Goal: Information Seeking & Learning: Learn about a topic

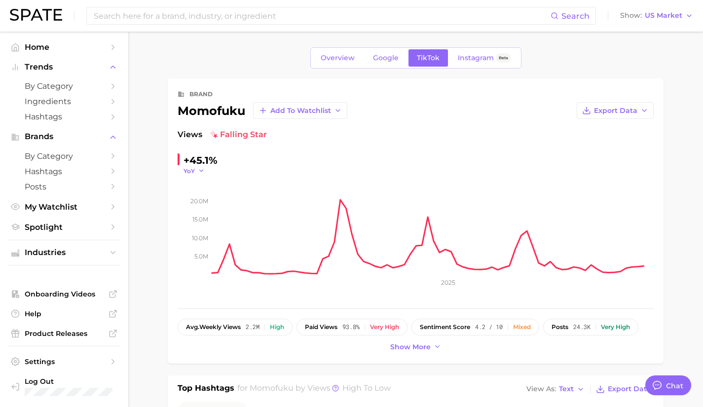
click at [202, 170] on polyline "button" at bounding box center [200, 170] width 3 height 1
click at [207, 186] on button "YoY" at bounding box center [237, 185] width 108 height 18
click at [200, 164] on div "+45.1%" at bounding box center [200, 160] width 34 height 16
click at [200, 172] on icon "button" at bounding box center [201, 170] width 7 height 7
click at [205, 201] on button "QoQ" at bounding box center [237, 203] width 108 height 18
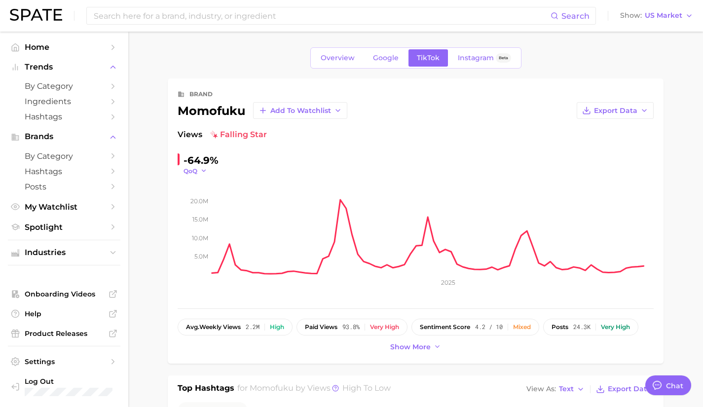
click at [200, 169] on icon "button" at bounding box center [203, 170] width 7 height 7
click at [202, 219] on span "MoM" at bounding box center [196, 220] width 17 height 8
click at [203, 172] on icon "button" at bounding box center [204, 170] width 7 height 7
click at [208, 235] on span "WoW" at bounding box center [197, 238] width 19 height 8
click at [200, 167] on span "WoW" at bounding box center [191, 171] width 17 height 8
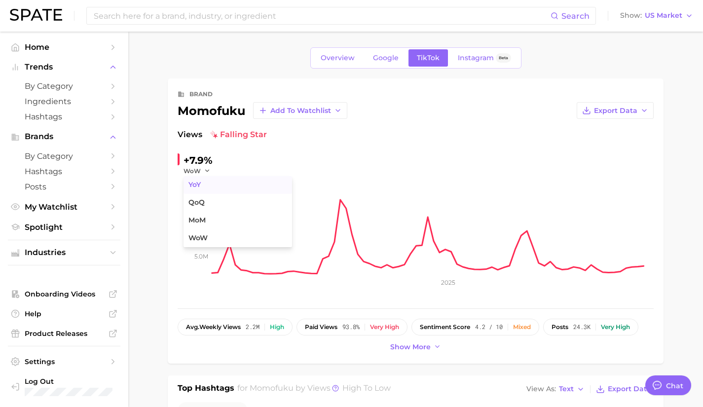
click at [204, 183] on button "YoY" at bounding box center [237, 185] width 108 height 18
click at [437, 135] on div "Views falling star" at bounding box center [415, 135] width 476 height 12
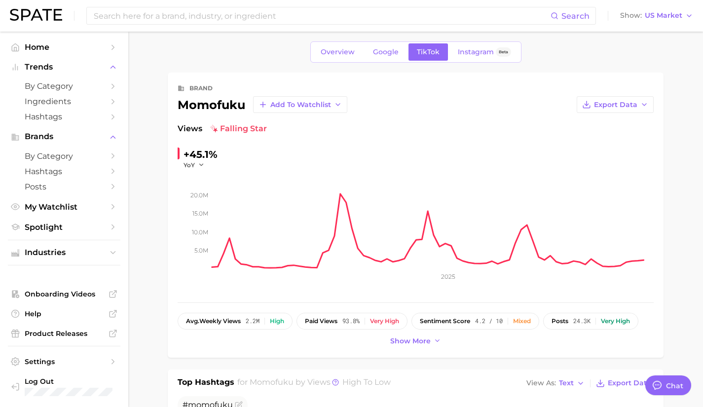
scroll to position [17, 0]
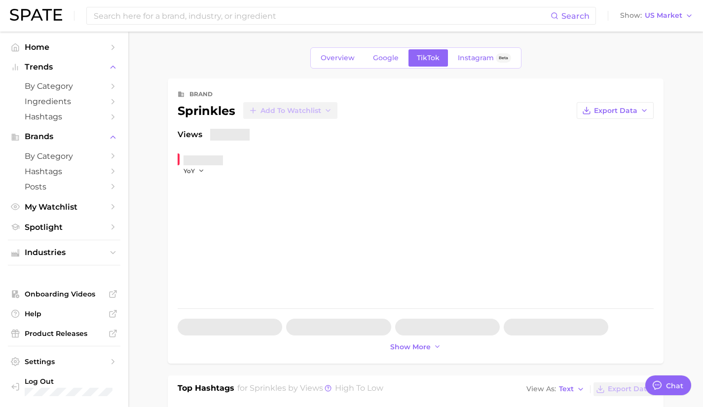
type textarea "x"
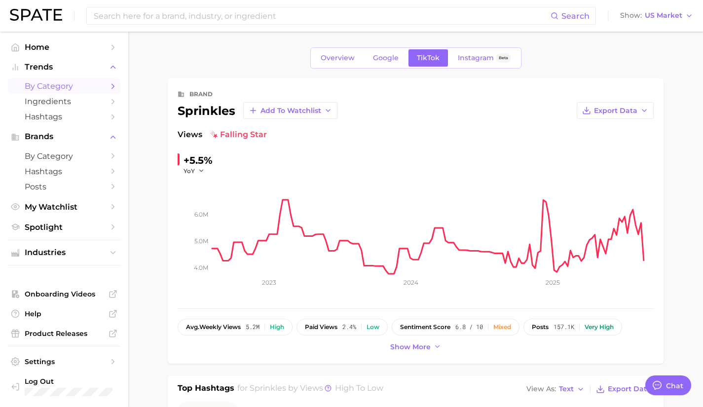
click at [83, 90] on span "by Category" at bounding box center [64, 85] width 79 height 9
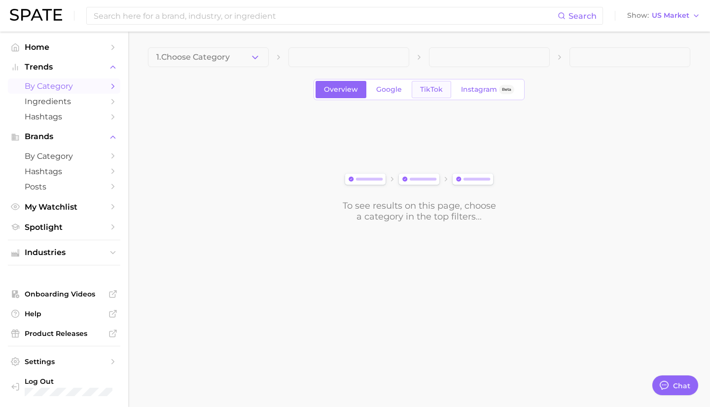
click at [432, 92] on span "TikTok" at bounding box center [431, 89] width 23 height 8
click at [253, 58] on icon "button" at bounding box center [255, 57] width 10 height 10
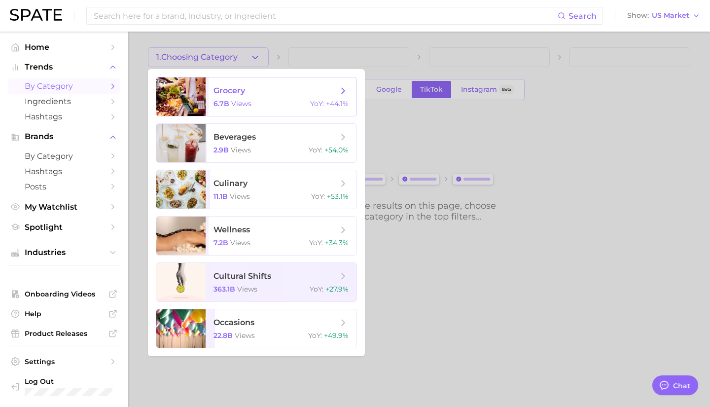
click at [188, 98] on div at bounding box center [180, 96] width 49 height 38
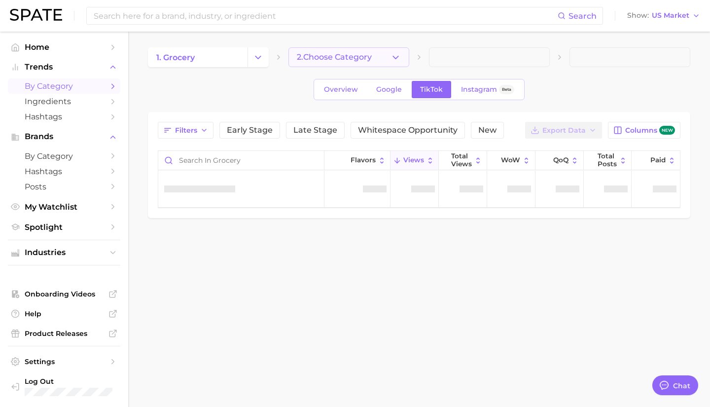
click at [376, 55] on button "2. Choose Category" at bounding box center [348, 57] width 121 height 20
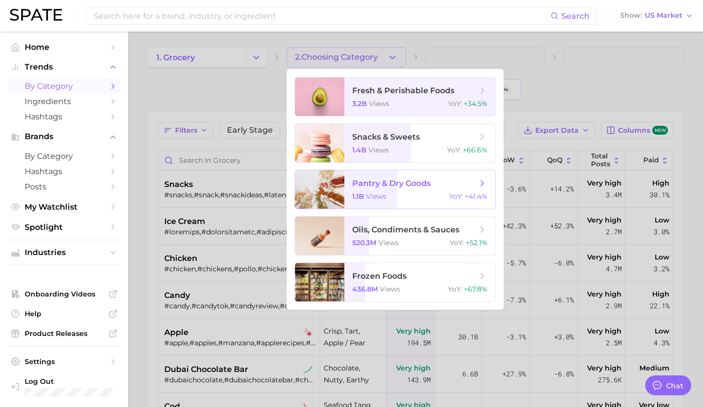
click at [321, 178] on div at bounding box center [319, 189] width 49 height 38
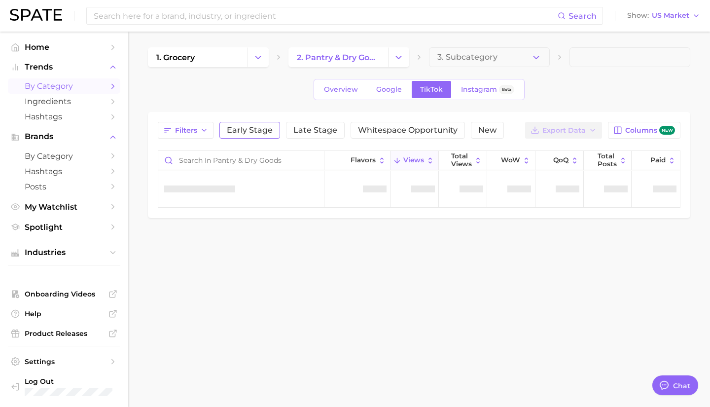
click at [255, 129] on span "Early Stage" at bounding box center [250, 130] width 46 height 8
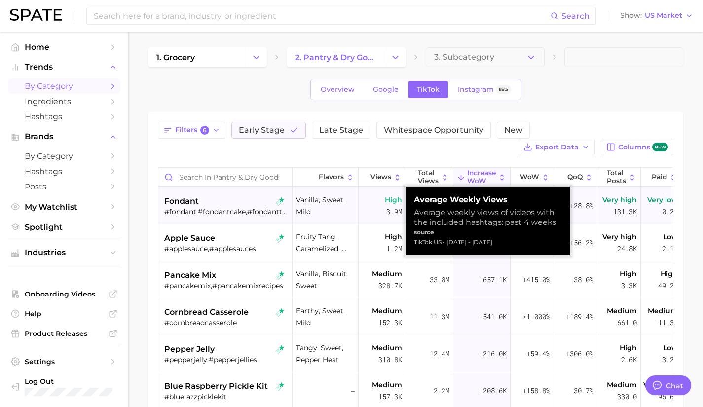
click at [230, 201] on div "fondant" at bounding box center [226, 201] width 124 height 12
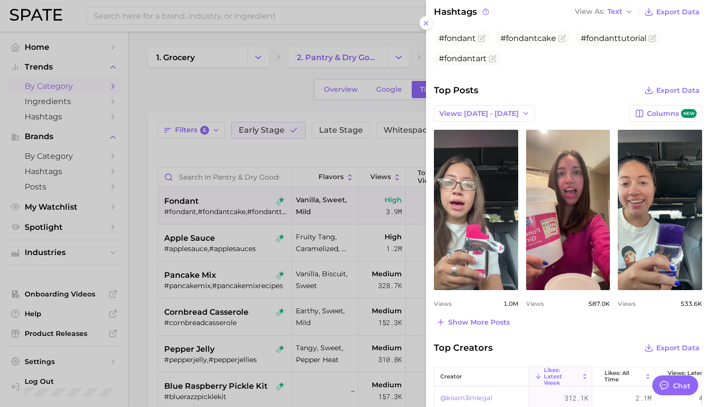
scroll to position [336, 0]
click at [490, 325] on span "Show more posts" at bounding box center [479, 322] width 62 height 8
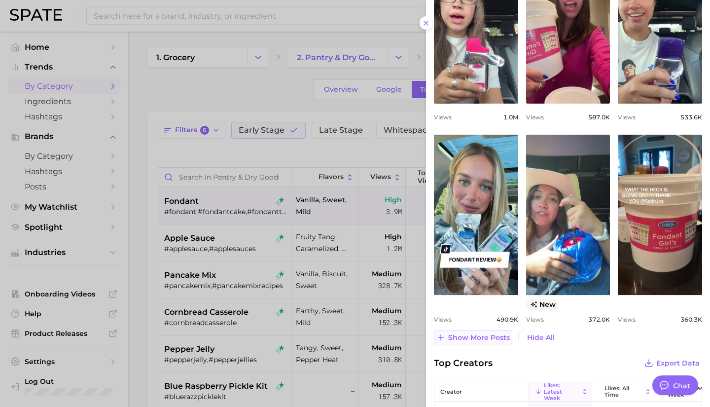
scroll to position [528, 0]
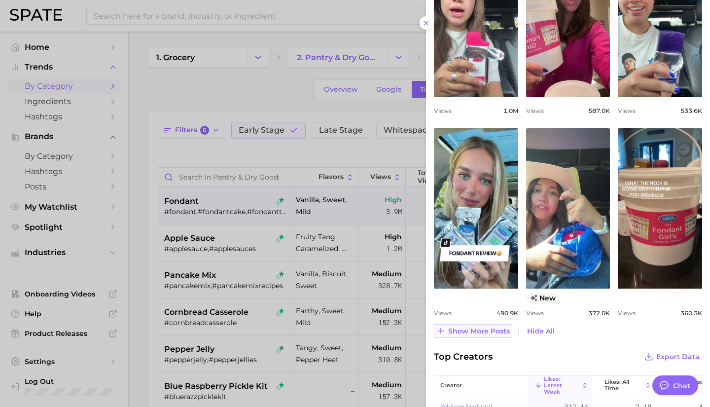
click at [483, 327] on span "Show more posts" at bounding box center [479, 331] width 62 height 8
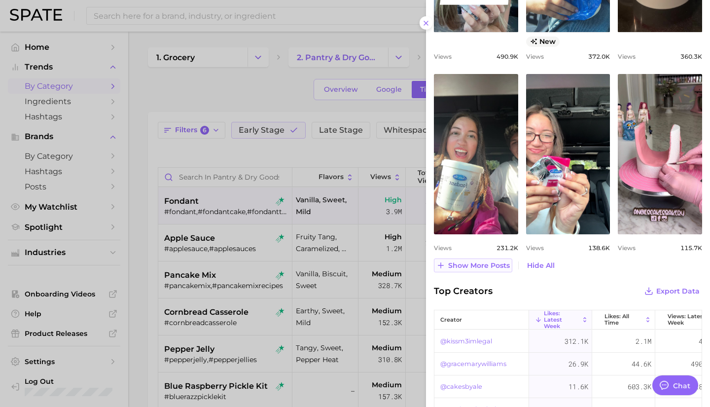
scroll to position [785, 0]
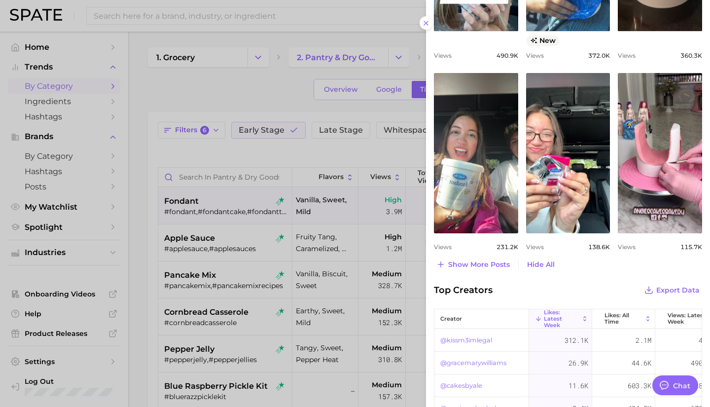
click at [212, 260] on div at bounding box center [355, 203] width 710 height 407
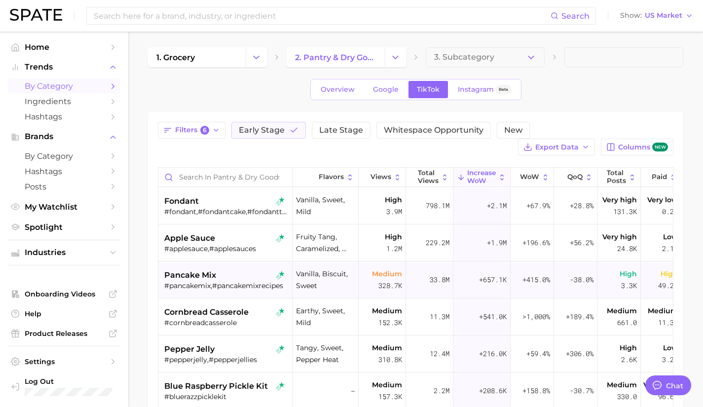
click at [213, 279] on span "pancake mix" at bounding box center [190, 275] width 52 height 12
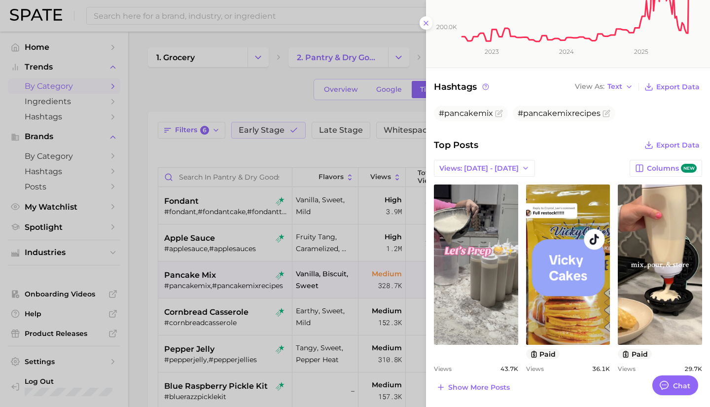
scroll to position [269, 0]
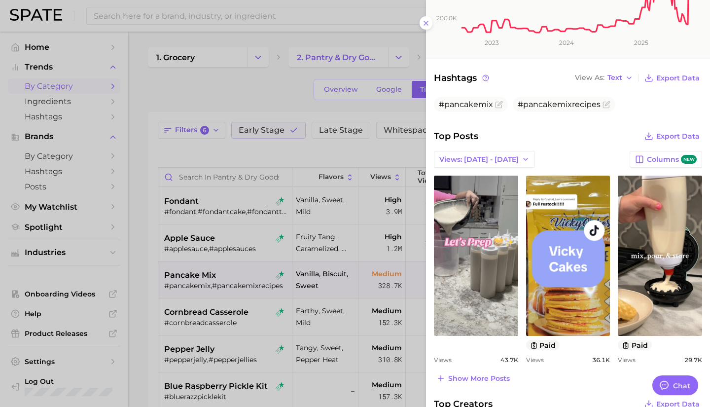
click at [196, 315] on div at bounding box center [355, 203] width 710 height 407
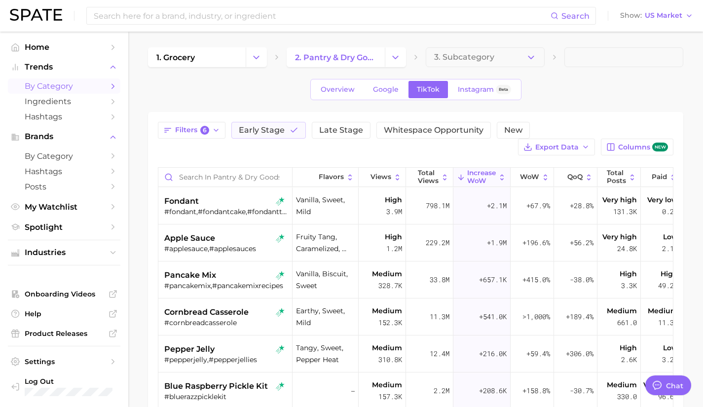
click at [196, 315] on span "cornbread casserole" at bounding box center [206, 312] width 84 height 12
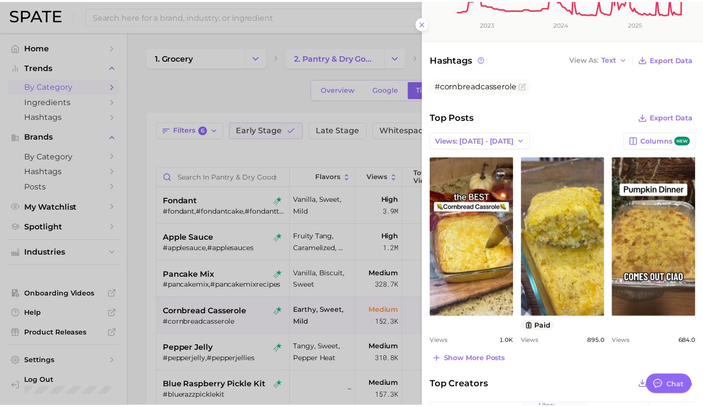
scroll to position [291, 0]
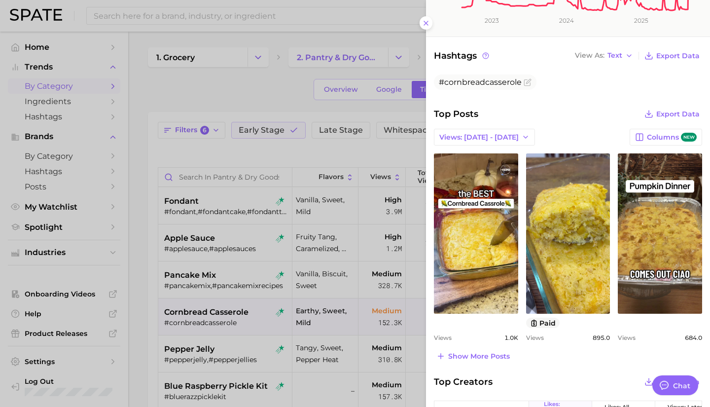
click at [223, 311] on div at bounding box center [355, 203] width 710 height 407
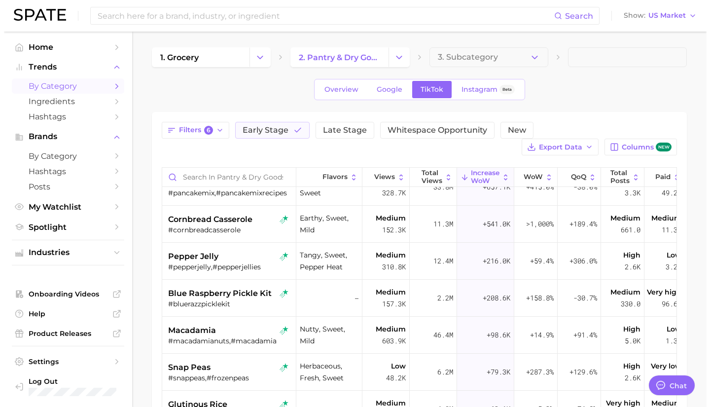
scroll to position [101, 0]
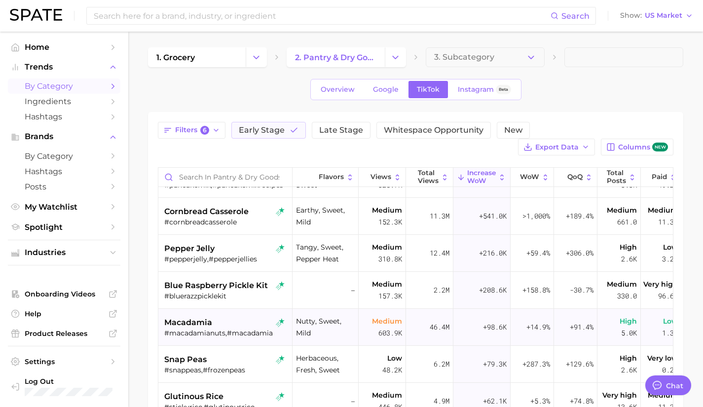
click at [225, 323] on div "macadamia" at bounding box center [226, 323] width 124 height 12
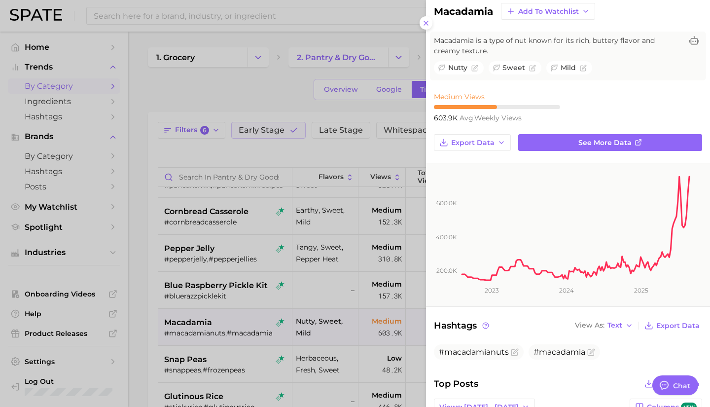
scroll to position [0, 0]
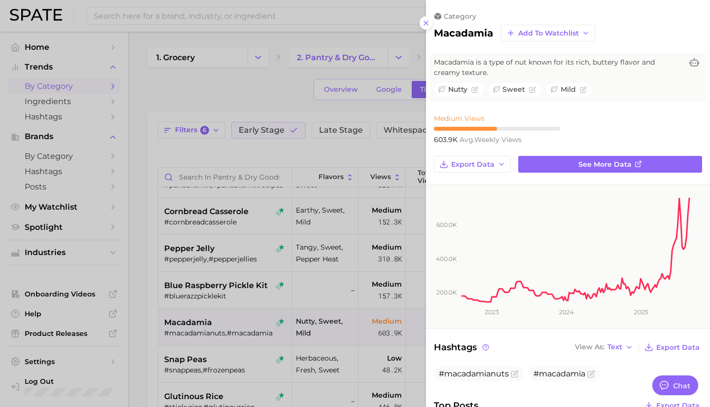
click at [226, 347] on div at bounding box center [355, 203] width 710 height 407
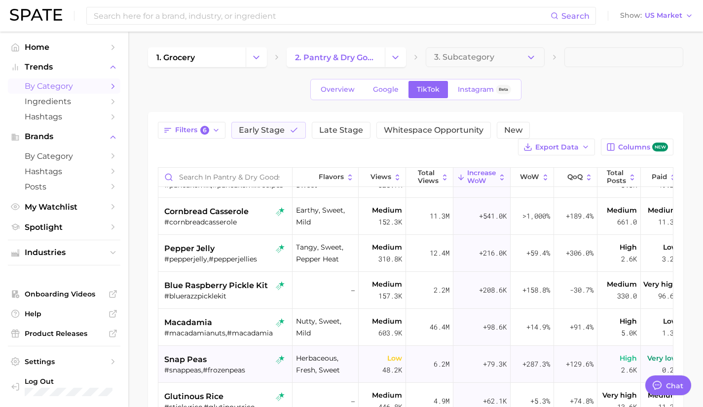
click at [211, 363] on div "snap peas" at bounding box center [226, 360] width 124 height 12
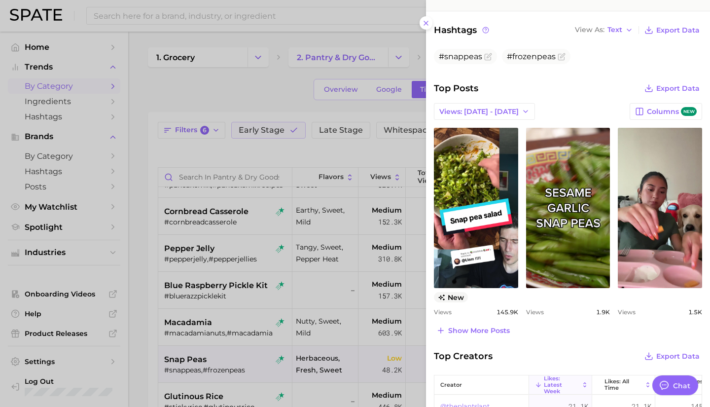
scroll to position [318, 0]
click at [491, 331] on span "Show more posts" at bounding box center [479, 330] width 62 height 8
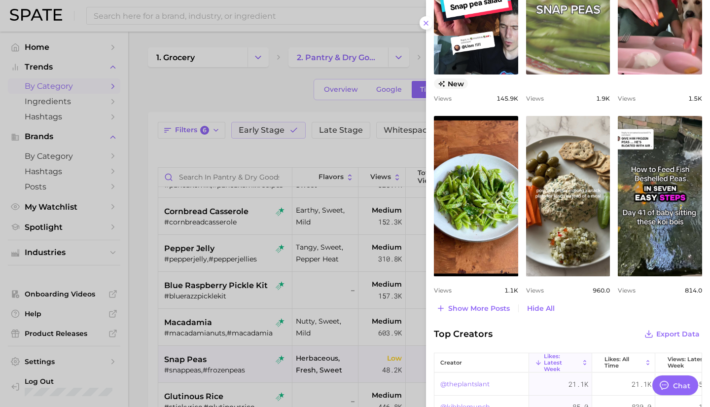
scroll to position [531, 0]
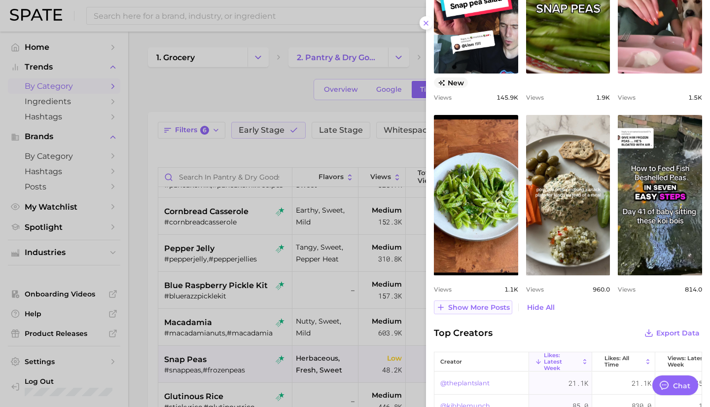
click at [484, 305] on span "Show more posts" at bounding box center [479, 307] width 62 height 8
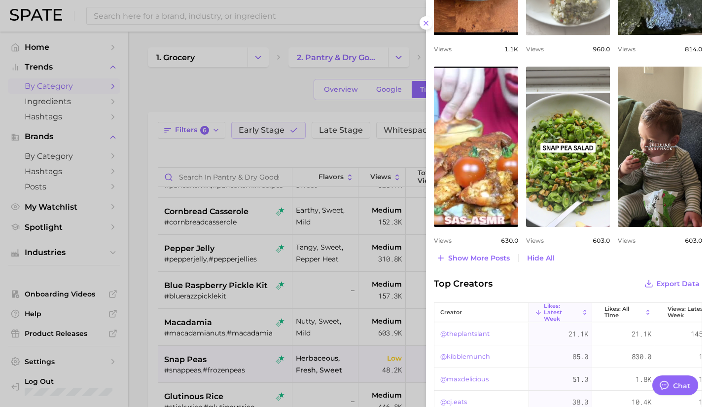
scroll to position [772, 0]
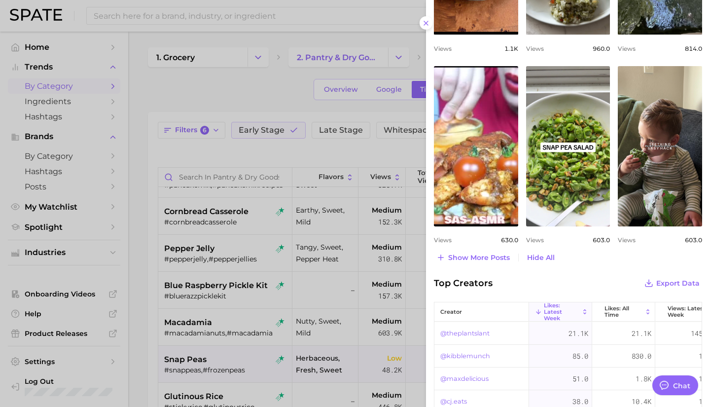
click at [461, 288] on span "Top Creators" at bounding box center [463, 283] width 59 height 14
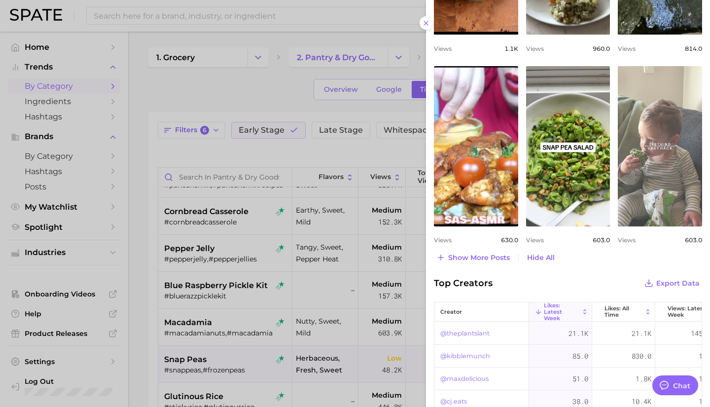
click at [651, 159] on link "view post on TikTok" at bounding box center [660, 146] width 84 height 160
